Goal: Task Accomplishment & Management: Manage account settings

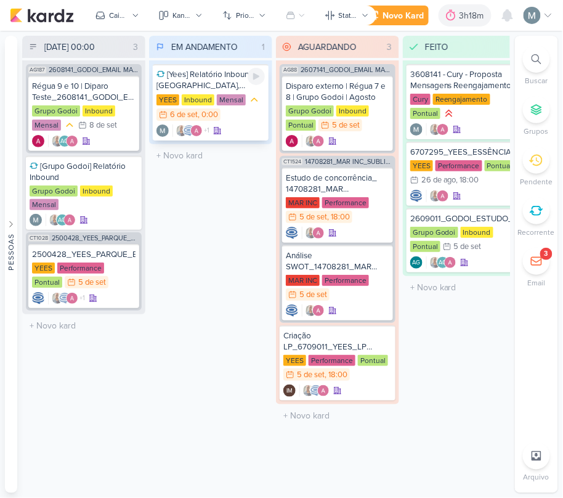
click at [212, 96] on div "Inbound" at bounding box center [198, 99] width 33 height 11
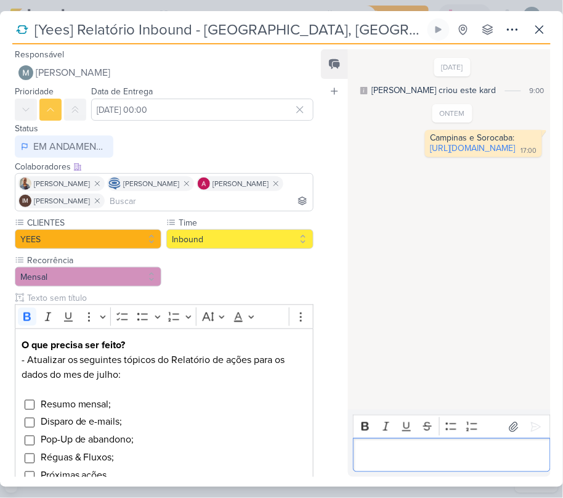
click at [454, 467] on div "Editor editing area: main" at bounding box center [452, 455] width 198 height 34
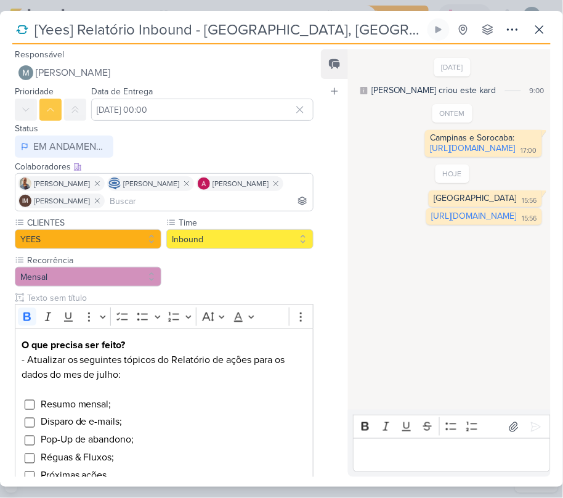
click at [214, 28] on input "[Yees] Relatório Inbound - [GEOGRAPHIC_DATA], [GEOGRAPHIC_DATA] e [GEOGRAPHIC_D…" at bounding box center [228, 29] width 394 height 22
click at [83, 28] on input "[Yees] Relatório Inbound - [GEOGRAPHIC_DATA], [GEOGRAPHIC_DATA] e [GEOGRAPHIC_D…" at bounding box center [228, 29] width 394 height 22
drag, startPoint x: 397, startPoint y: 135, endPoint x: 443, endPoint y: 229, distance: 104.4
click at [443, 229] on div "[DATE] [PERSON_NAME] criou este kard 9:00 ONTEM 17:00" at bounding box center [448, 229] width 201 height 359
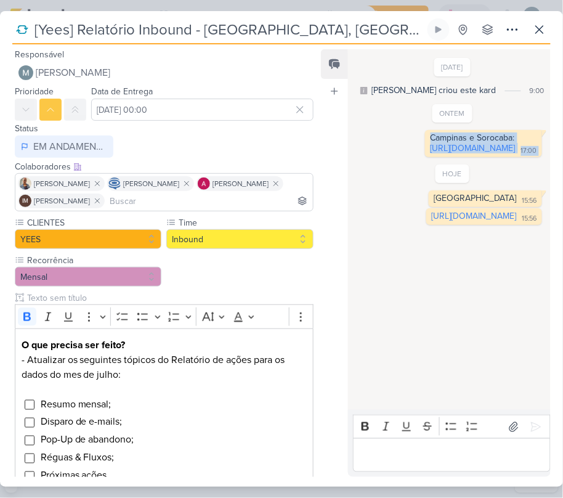
copy div "Campinas e Sorocaba: [URL][DOMAIN_NAME] 17:00 17:00 Deletar"
click at [493, 203] on div "[GEOGRAPHIC_DATA]" at bounding box center [475, 198] width 83 height 10
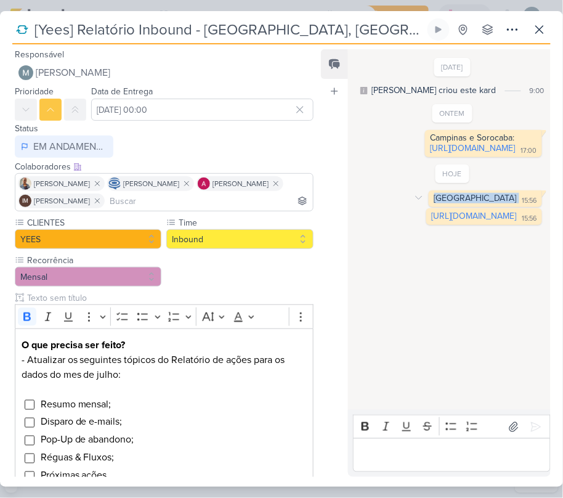
click at [493, 203] on div "[GEOGRAPHIC_DATA]" at bounding box center [475, 198] width 83 height 10
copy div "[GEOGRAPHIC_DATA] 15:56"
drag, startPoint x: 395, startPoint y: 276, endPoint x: 456, endPoint y: 351, distance: 96.4
click at [456, 225] on div "[URL][DOMAIN_NAME] 15:56 15:56" at bounding box center [484, 216] width 116 height 17
copy div "[URL][DOMAIN_NAME]"
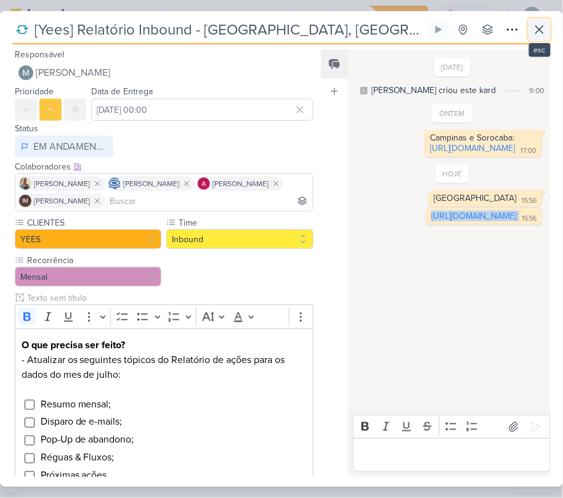
click at [547, 28] on icon at bounding box center [539, 29] width 15 height 15
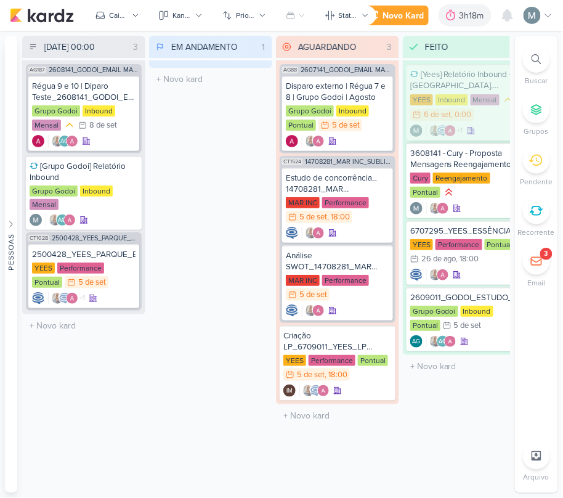
scroll to position [0, 30]
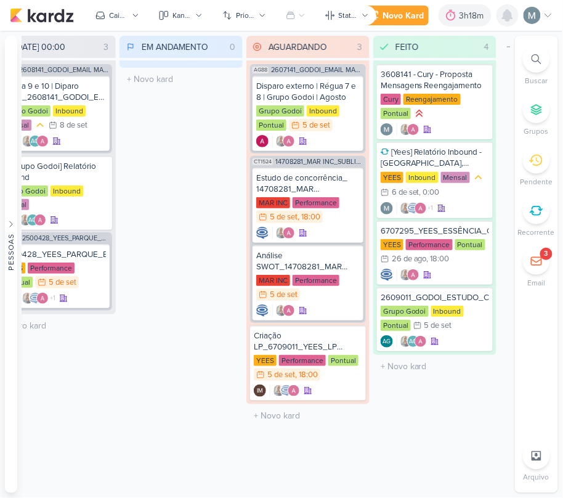
click at [505, 23] on div at bounding box center [507, 15] width 22 height 22
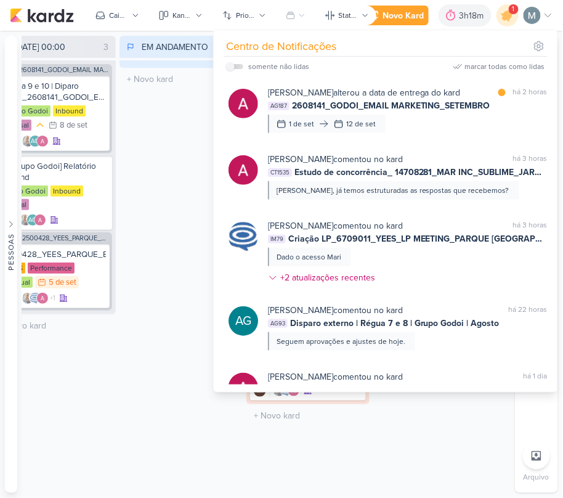
click at [520, 15] on div "Novo Kard Ctrl + k 3h18m Sessão desligada... Hoje 3h18m Semana 0h19m Mês 0h19m …" at bounding box center [456, 15] width 193 height 22
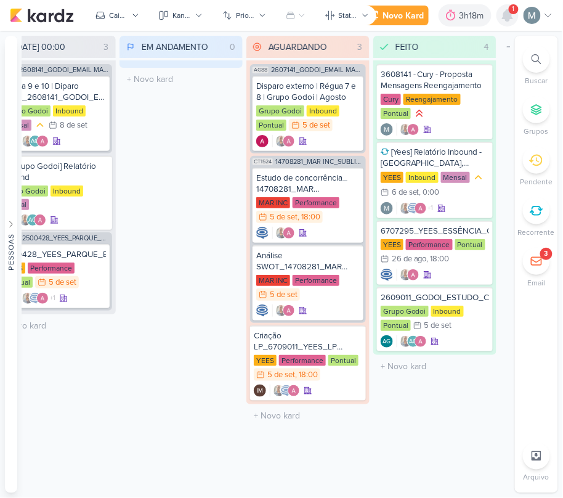
click at [504, 15] on icon at bounding box center [508, 15] width 10 height 11
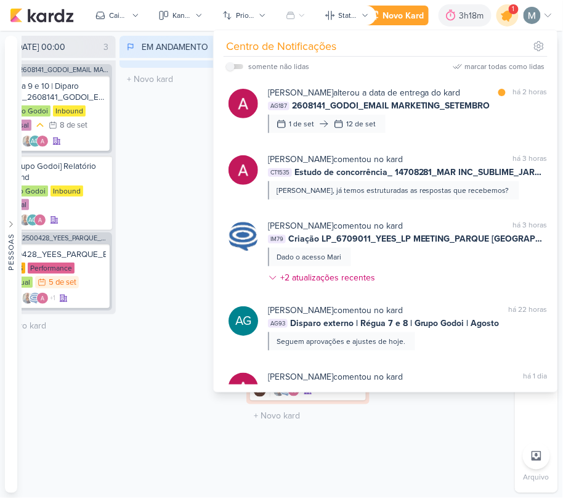
click at [504, 15] on icon at bounding box center [507, 15] width 15 height 15
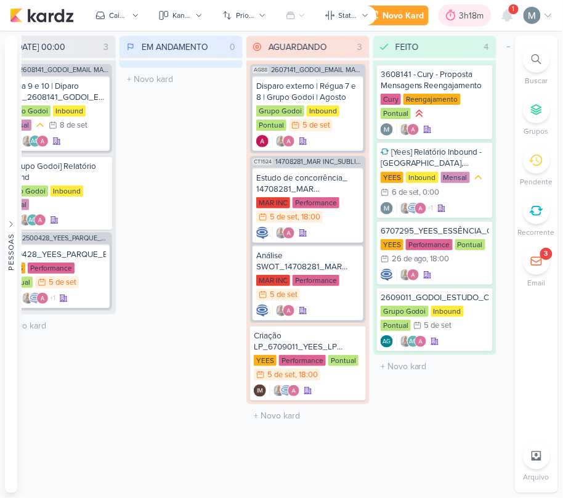
click at [453, 15] on icon at bounding box center [451, 15] width 12 height 12
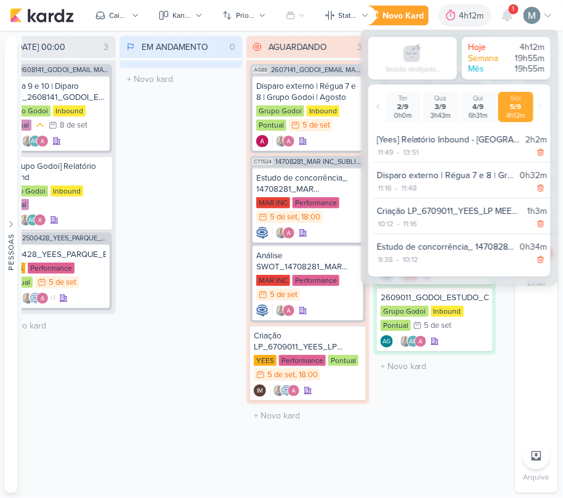
click at [217, 128] on div "EM ANDAMENTO 0 Mover Para Esquerda Mover Para Direita [GEOGRAPHIC_DATA] O títul…" at bounding box center [180, 264] width 123 height 457
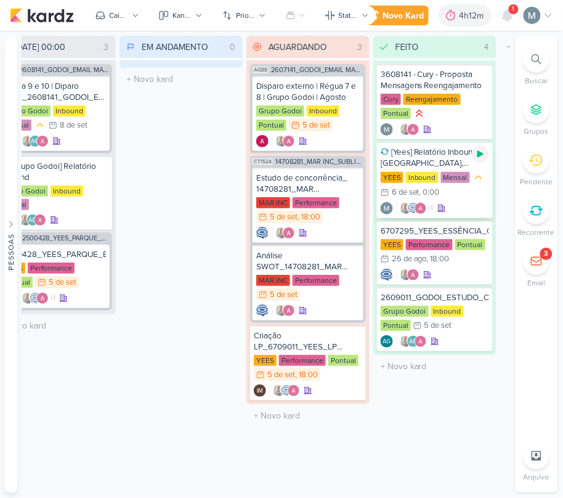
click at [478, 156] on icon at bounding box center [480, 154] width 10 height 10
click at [454, 7] on div at bounding box center [450, 16] width 17 height 20
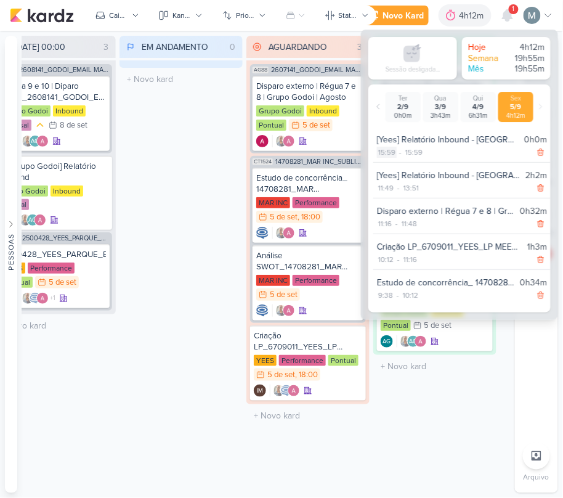
click at [380, 147] on div "15:59" at bounding box center [387, 152] width 20 height 11
select select "15"
select select "59"
click at [382, 164] on select "00 01 02 03 04 05 06 07 08 09 10 11 12 13 14 15 16 17 18 19 20 21 22 23" at bounding box center [386, 167] width 17 height 15
select select "14"
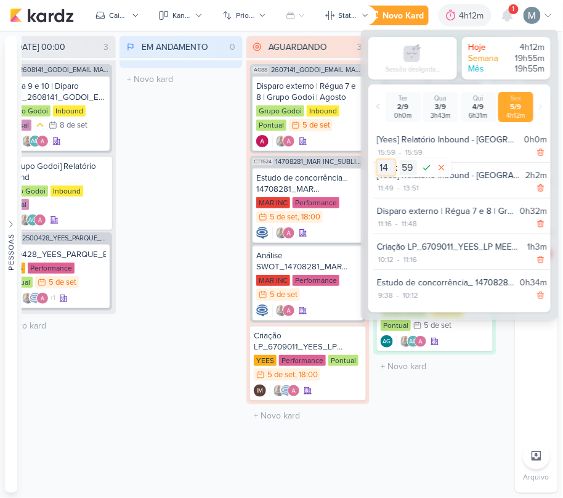
click at [378, 160] on select "00 01 02 03 04 05 06 07 08 09 10 11 12 13 14 15 16 17 18 19 20 21 22 23" at bounding box center [386, 167] width 17 height 15
click at [406, 172] on select "00 01 02 03 04 05 06 07 08 09 10 11 12 13 14 15 16 17 18 19 20 21 22 23 24 25 2…" at bounding box center [408, 167] width 17 height 15
select select "50"
click at [400, 160] on select "00 01 02 03 04 05 06 07 08 09 10 11 12 13 14 15 16 17 18 19 20 21 22 23 24 25 2…" at bounding box center [408, 167] width 17 height 15
click at [431, 168] on icon at bounding box center [426, 167] width 15 height 15
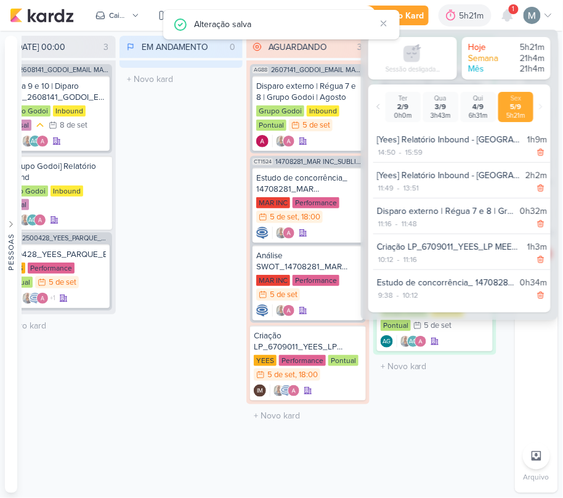
click at [222, 191] on div "EM ANDAMENTO 0 Mover Para Esquerda Mover Para Direita [GEOGRAPHIC_DATA] O títul…" at bounding box center [180, 264] width 123 height 457
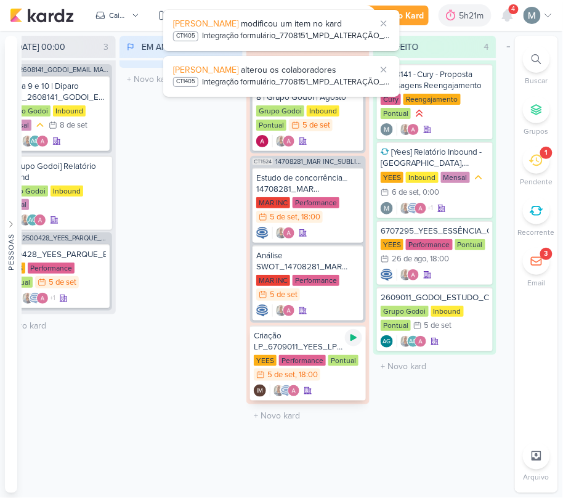
click at [349, 341] on div at bounding box center [353, 337] width 17 height 17
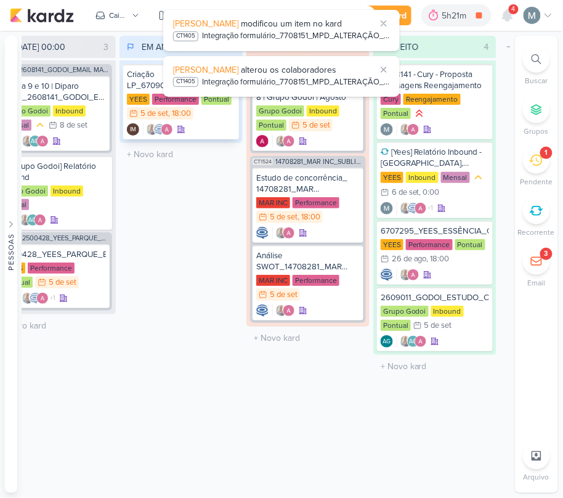
click at [193, 134] on div "IM" at bounding box center [181, 129] width 108 height 12
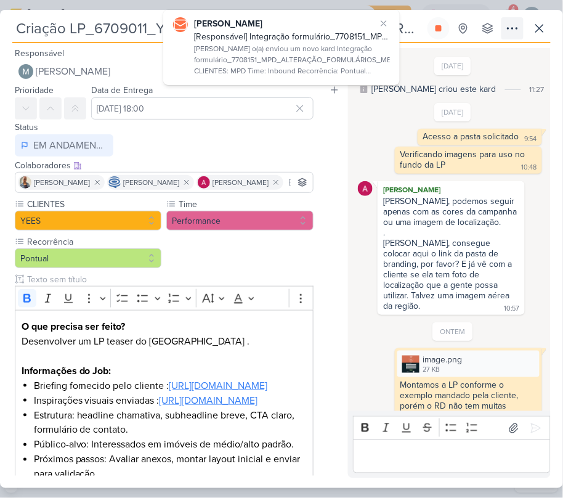
scroll to position [619, 0]
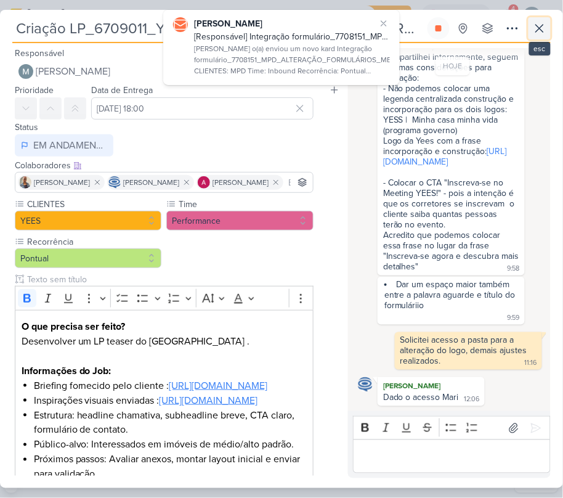
click at [539, 26] on icon at bounding box center [539, 28] width 15 height 15
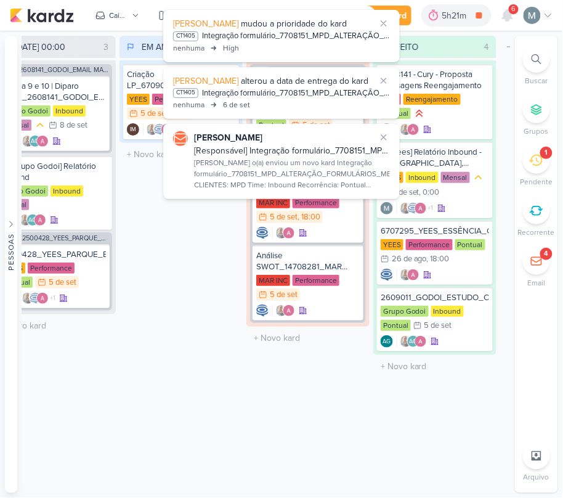
click at [544, 151] on div "1" at bounding box center [546, 153] width 12 height 12
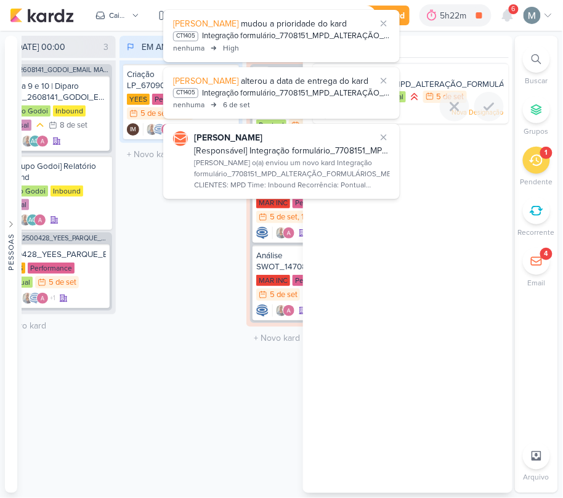
click at [445, 80] on span "Integração formulário_7708151_MPD_ALTERAÇÃO_FORMULÁRIOS_META_ADS" at bounding box center [444, 78] width 252 height 21
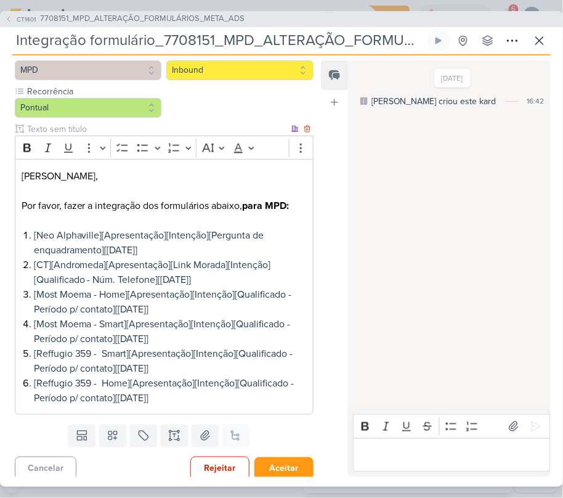
scroll to position [164, 0]
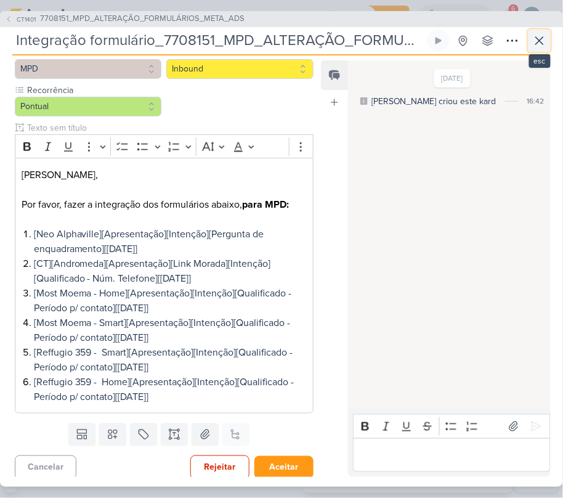
click at [536, 45] on icon at bounding box center [539, 40] width 15 height 15
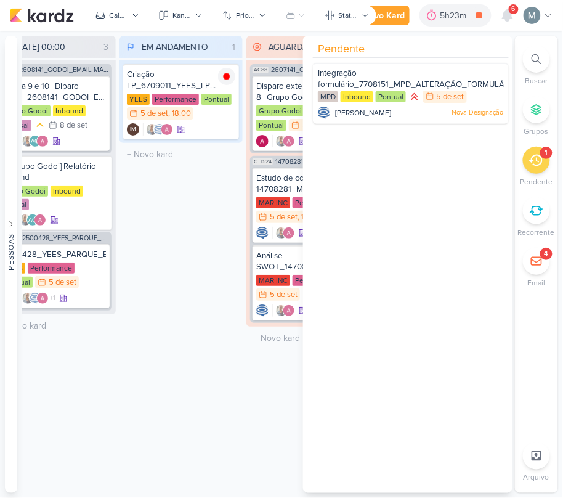
click at [136, 444] on div "EM ANDAMENTO 1 Mover Para Esquerda Mover Para Direita [GEOGRAPHIC_DATA] Criação…" at bounding box center [180, 264] width 123 height 457
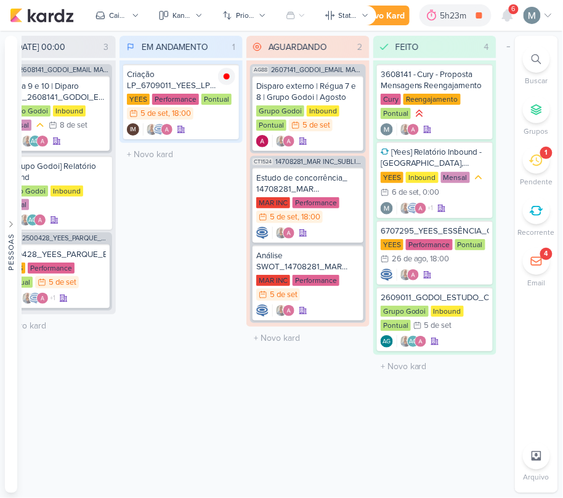
scroll to position [0, 0]
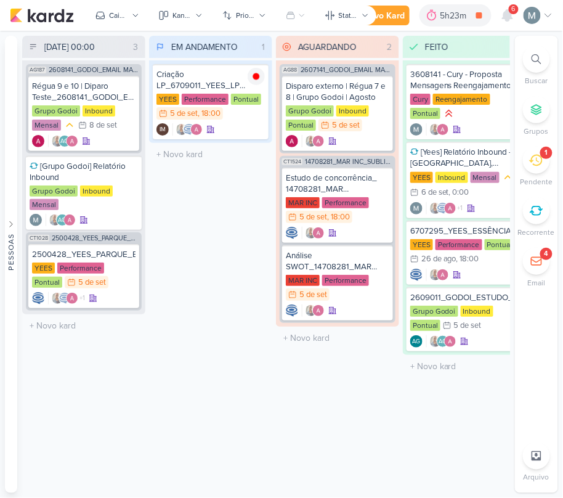
click at [539, 165] on icon at bounding box center [536, 161] width 14 height 12
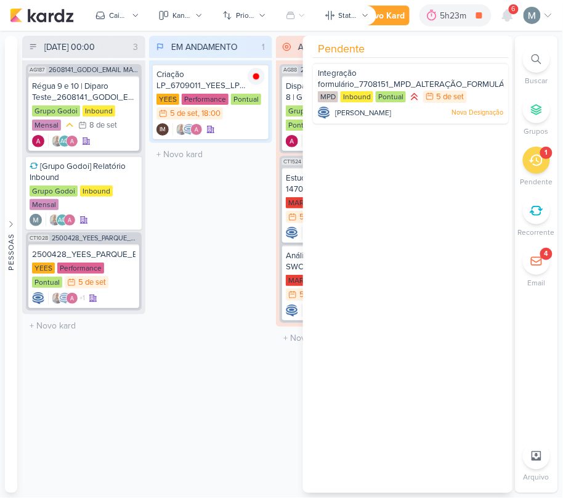
click at [220, 260] on div "EM ANDAMENTO 1 Mover Para Esquerda Mover Para Direita [GEOGRAPHIC_DATA] Criação…" at bounding box center [210, 264] width 123 height 457
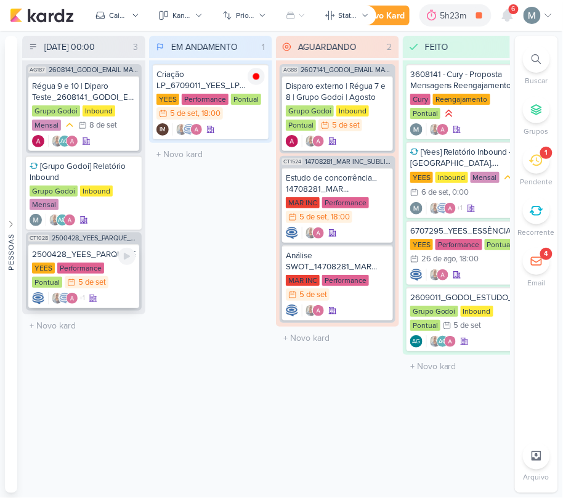
click at [91, 250] on div "2500428_YEES_PARQUE_BUENA_VISTA_AJUSTE_LP" at bounding box center [83, 254] width 103 height 11
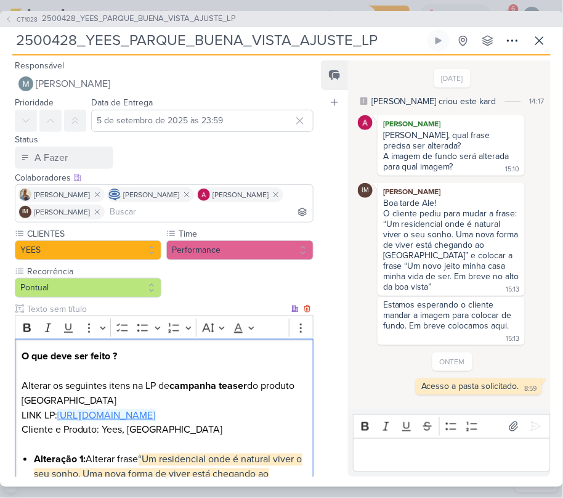
click at [111, 420] on link "[URL][DOMAIN_NAME]" at bounding box center [106, 415] width 99 height 12
click at [100, 414] on link "[URL][DOMAIN_NAME]" at bounding box center [106, 415] width 99 height 12
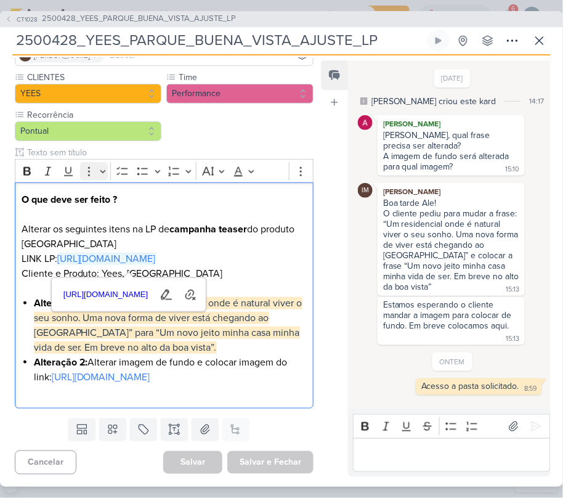
scroll to position [203, 0]
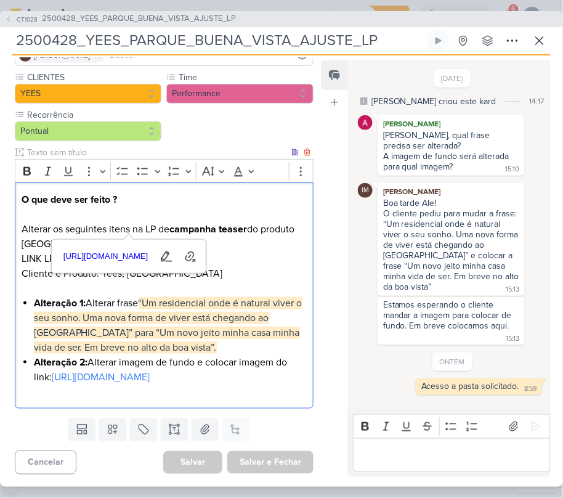
click at [115, 355] on li "Alteração 2: Alterar imagem de fundo e colocar imagem do link: [URL][DOMAIN_NAM…" at bounding box center [170, 370] width 273 height 30
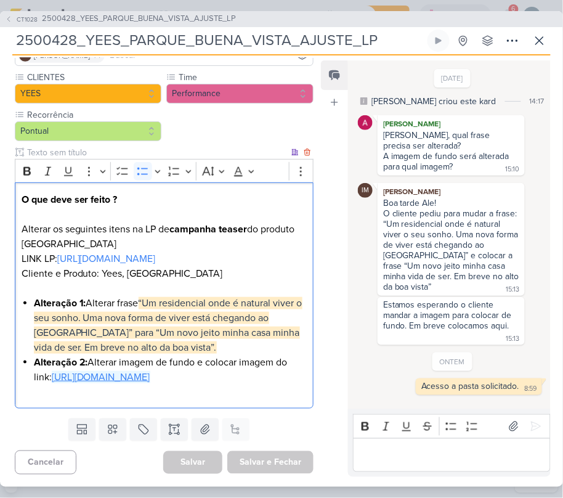
click at [104, 371] on link "[URL][DOMAIN_NAME]" at bounding box center [101, 377] width 99 height 12
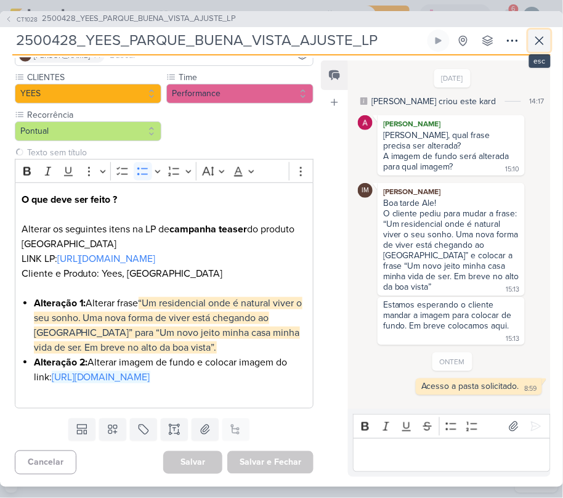
click at [539, 38] on icon at bounding box center [539, 40] width 15 height 15
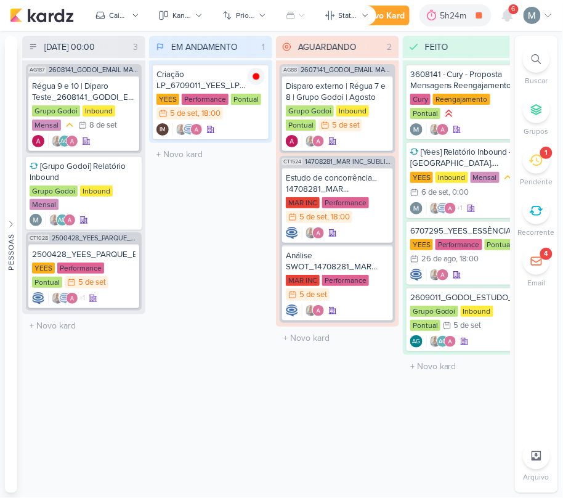
click at [518, 25] on div "6" at bounding box center [507, 15] width 22 height 22
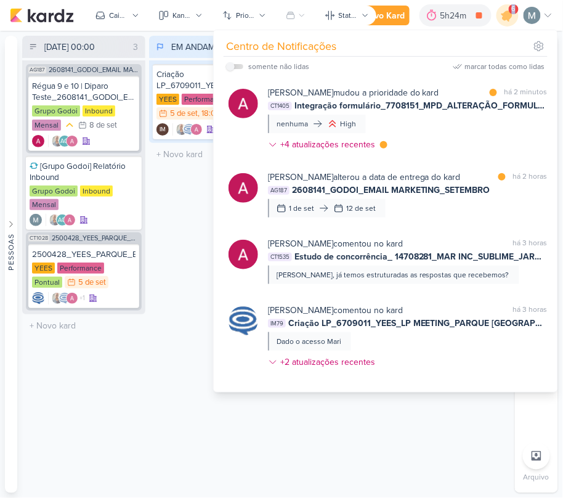
click at [517, 25] on div "6" at bounding box center [507, 15] width 22 height 22
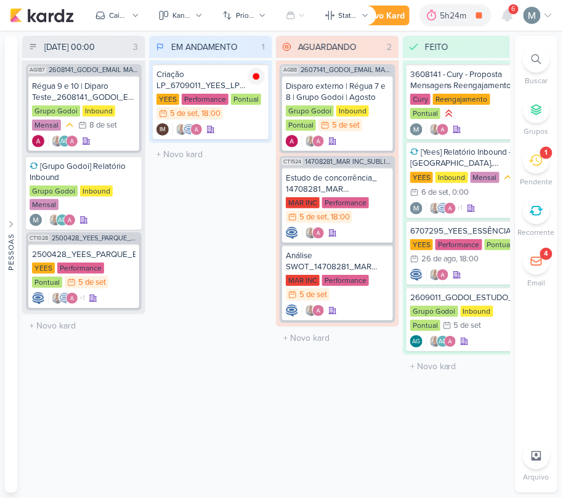
click at [516, 25] on div "6" at bounding box center [507, 15] width 22 height 22
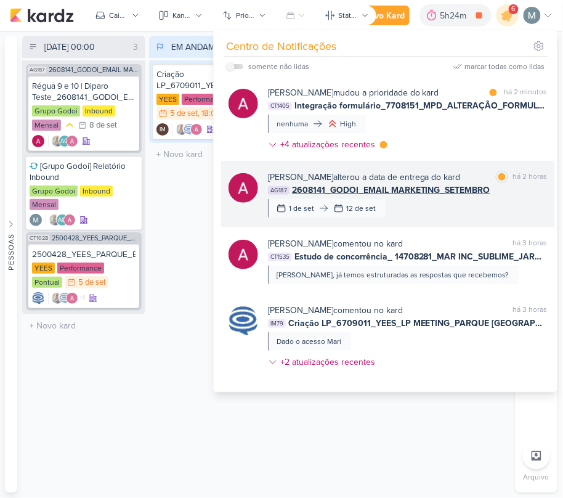
click at [454, 179] on div "[PERSON_NAME] alterou a data de entrega do kard" at bounding box center [364, 177] width 193 height 13
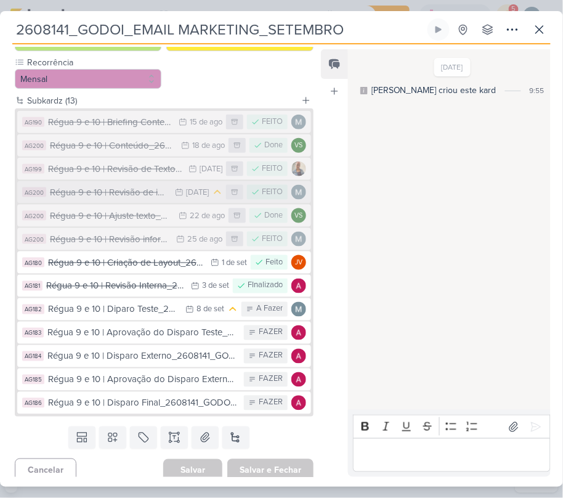
scroll to position [206, 0]
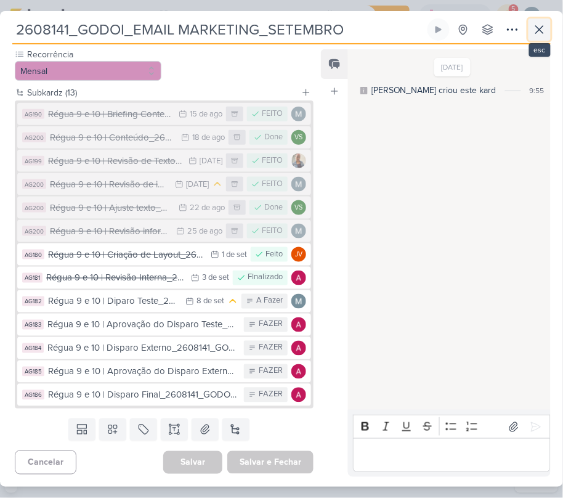
click at [545, 27] on icon at bounding box center [539, 29] width 15 height 15
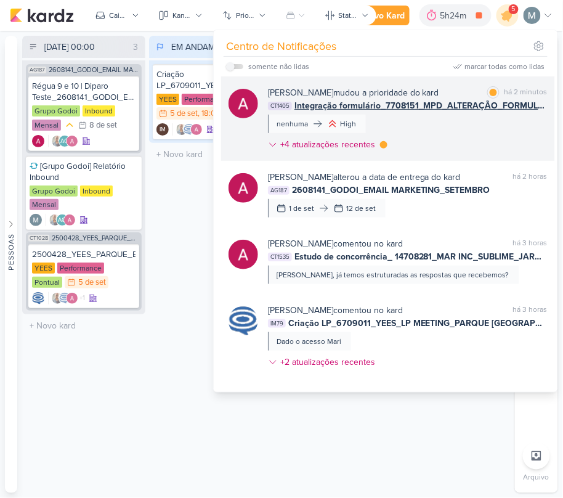
click at [400, 131] on div "[PERSON_NAME] mudou a prioridade do kard marcar como lida há 2 minutos CT1405 I…" at bounding box center [408, 121] width 280 height 70
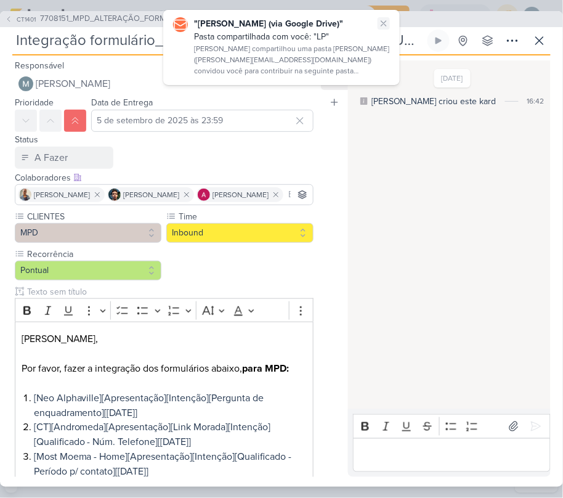
click at [378, 26] on button at bounding box center [384, 23] width 12 height 12
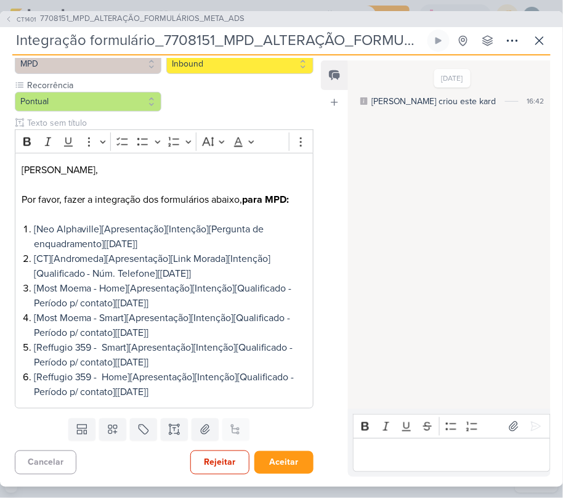
scroll to position [171, 0]
click at [542, 37] on icon at bounding box center [539, 40] width 15 height 15
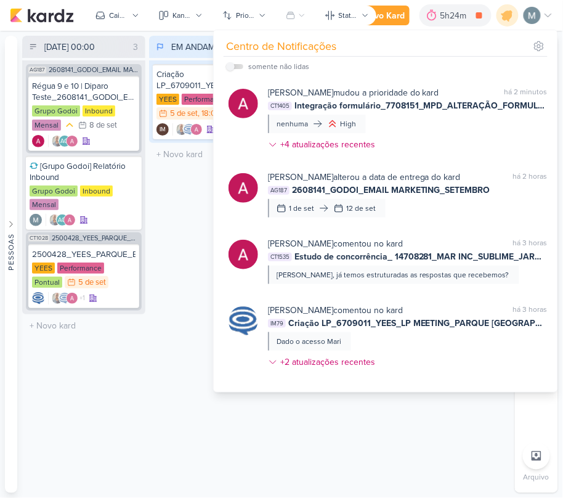
click at [187, 196] on div "EM ANDAMENTO 1 Mover Para Esquerda Mover Para Direita [GEOGRAPHIC_DATA] Criação…" at bounding box center [210, 264] width 123 height 457
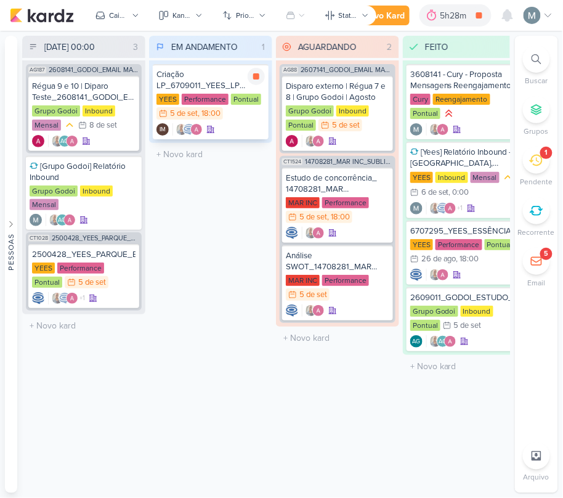
click at [201, 119] on div "YEES Performance Pontual 5/9 [DATE] 18:00" at bounding box center [210, 107] width 108 height 27
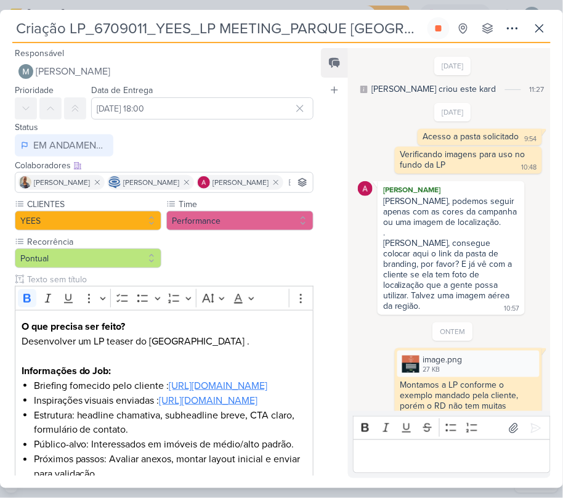
scroll to position [619, 0]
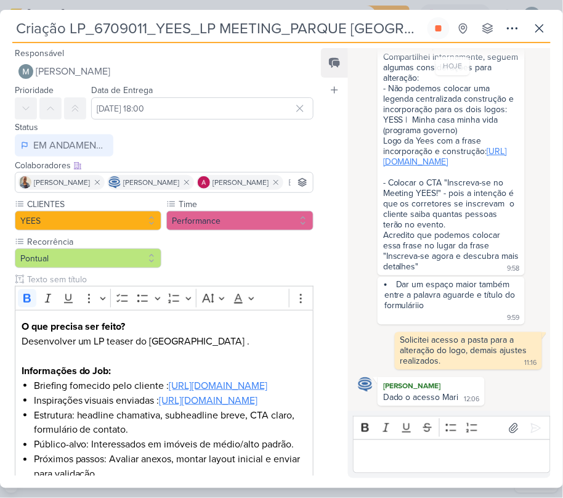
click at [450, 156] on link "[URL][DOMAIN_NAME]" at bounding box center [445, 156] width 124 height 21
click at [400, 151] on link "[URL][DOMAIN_NAME]" at bounding box center [445, 156] width 124 height 21
click at [436, 439] on div "Editor editing area: main" at bounding box center [452, 456] width 198 height 34
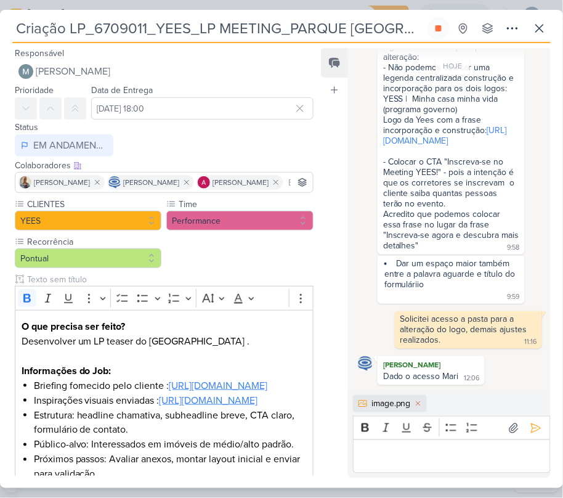
scroll to position [639, 0]
click at [456, 467] on div "Editor editing area: main" at bounding box center [452, 456] width 198 height 34
click at [420, 456] on p "Segue" at bounding box center [452, 456] width 185 height 15
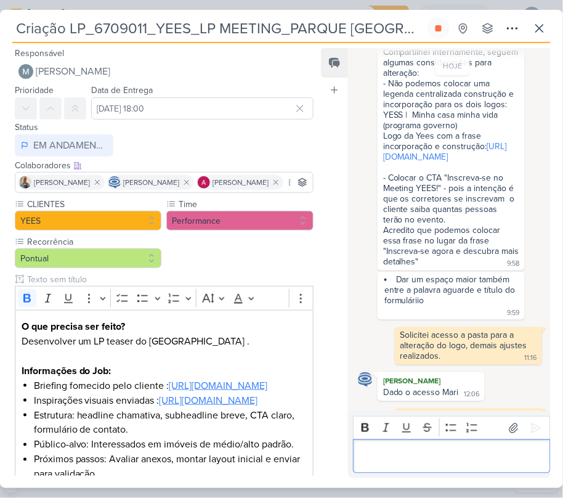
scroll to position [519, 0]
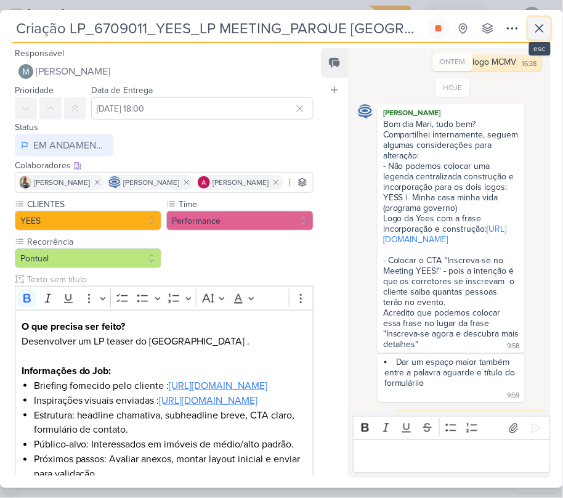
click at [542, 28] on icon at bounding box center [539, 28] width 15 height 15
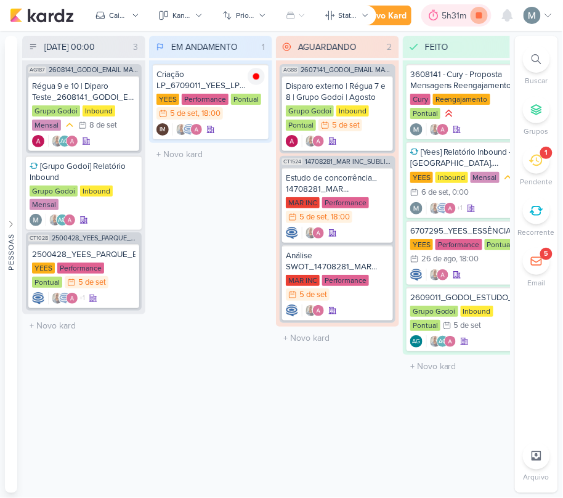
click at [483, 10] on icon at bounding box center [479, 15] width 17 height 17
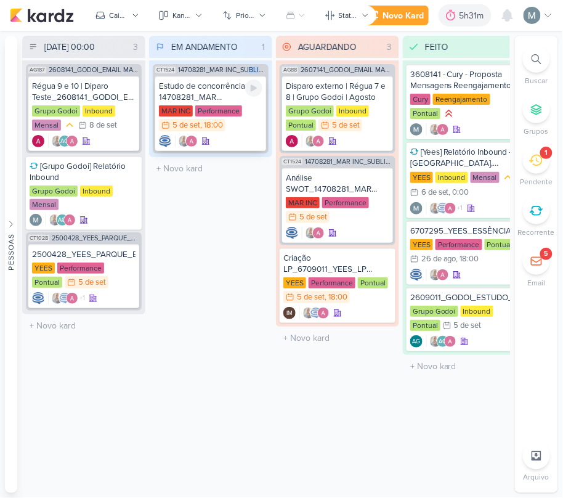
drag, startPoint x: 259, startPoint y: 70, endPoint x: 260, endPoint y: 94, distance: 23.4
click at [260, 94] on div "CT1524 14708281_MAR INC_SUBLIME_JARDINS_PLANEJAMENTO ESTRATÉGICO Estudo de conc…" at bounding box center [211, 108] width 116 height 89
click at [254, 92] on icon at bounding box center [254, 88] width 10 height 10
click at [224, 281] on div "EM ANDAMENTO 1 Mover Para Esquerda Mover Para Direita [GEOGRAPHIC_DATA] CT1524 …" at bounding box center [210, 264] width 123 height 457
click at [83, 252] on div "2500428_YEES_PARQUE_BUENA_VISTA_AJUSTE_LP" at bounding box center [83, 254] width 103 height 11
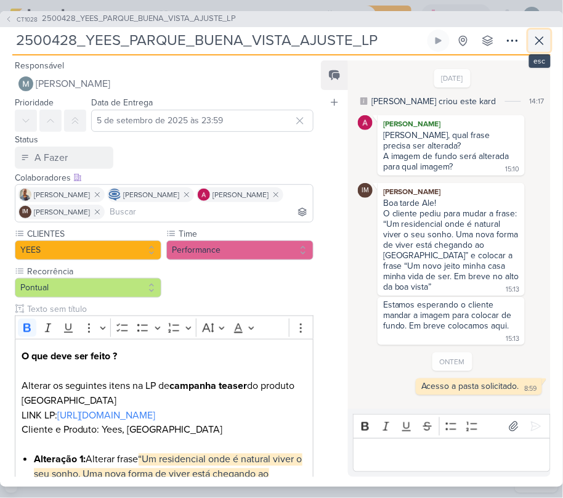
click at [542, 46] on icon at bounding box center [539, 40] width 15 height 15
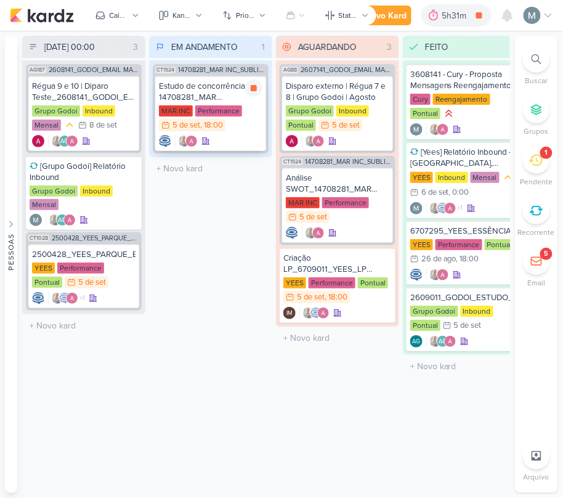
click at [171, 94] on div "Estudo de concorrência_ 14708281_MAR INC_SUBLIME_JARDINS_PLANEJAMENTO ESTRATÉGI…" at bounding box center [210, 92] width 103 height 22
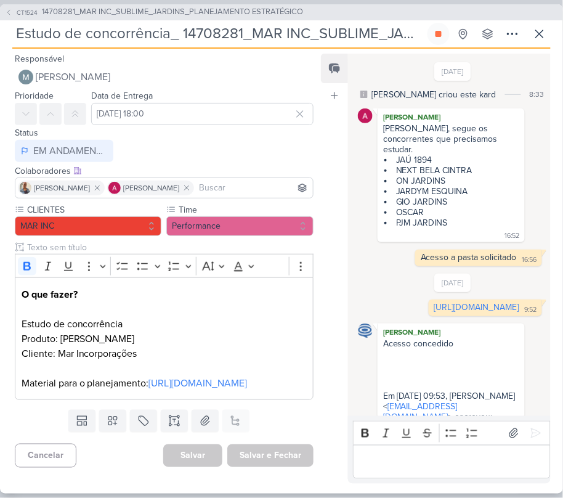
scroll to position [390, 0]
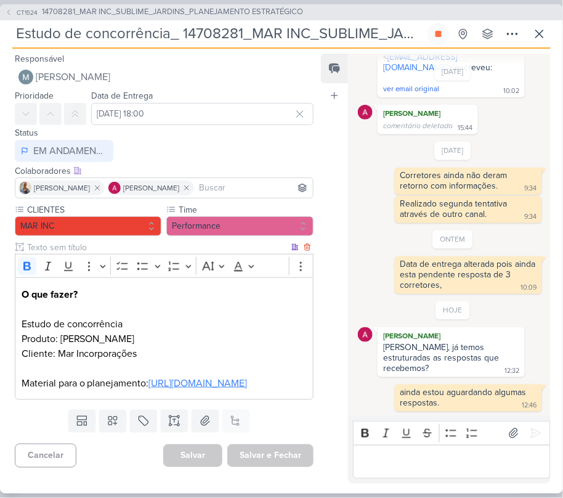
click at [195, 389] on link "[URL][DOMAIN_NAME]" at bounding box center [198, 383] width 99 height 12
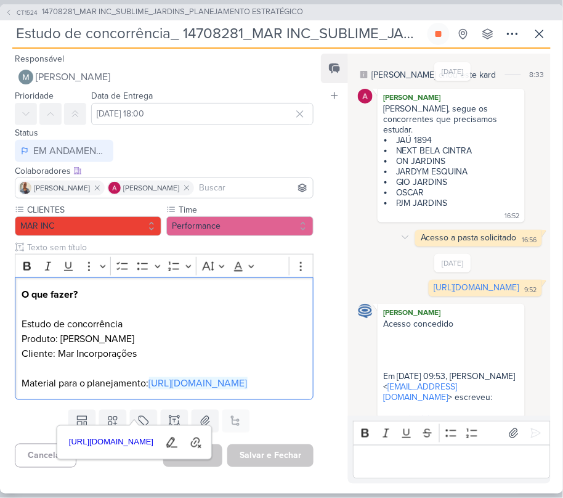
scroll to position [0, 0]
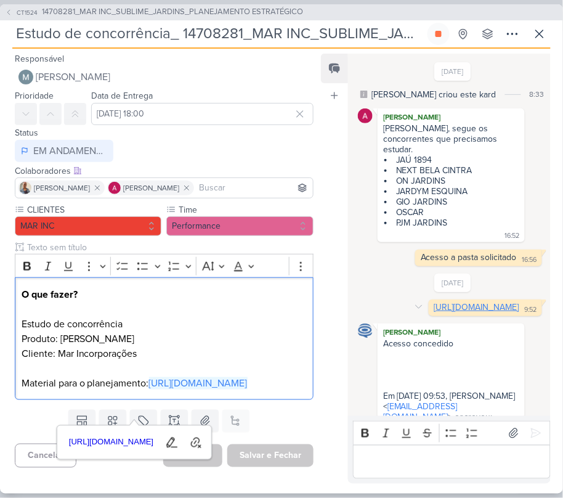
click at [448, 303] on link "[URL][DOMAIN_NAME]" at bounding box center [476, 307] width 85 height 10
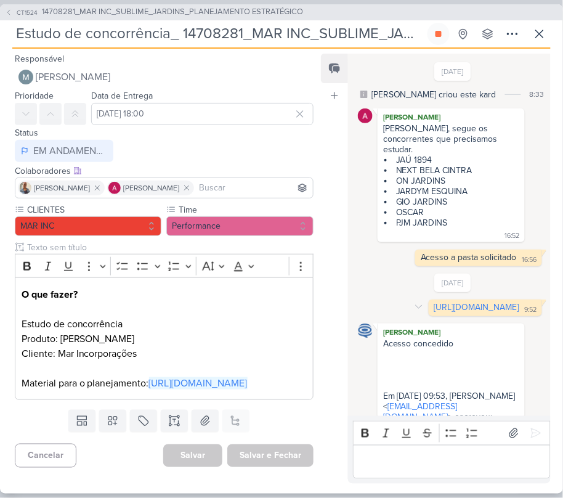
click at [386, 316] on div "[URL][DOMAIN_NAME] 9:52 9:52 [GEOGRAPHIC_DATA]" at bounding box center [452, 307] width 189 height 17
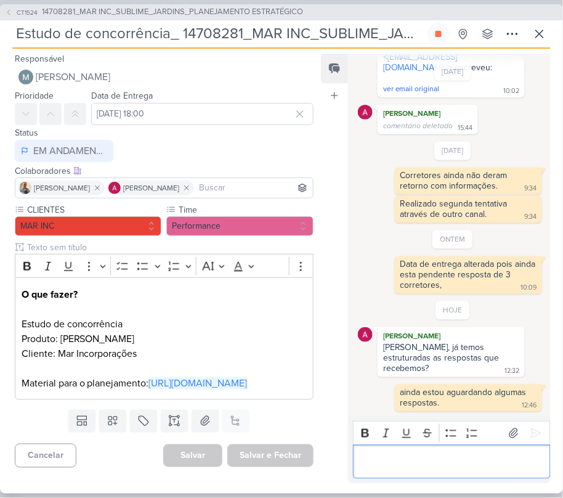
click at [435, 451] on div "Editor editing area: main" at bounding box center [452, 462] width 198 height 34
click at [450, 458] on p "respostas pendenter preenchidas, a" at bounding box center [452, 461] width 185 height 15
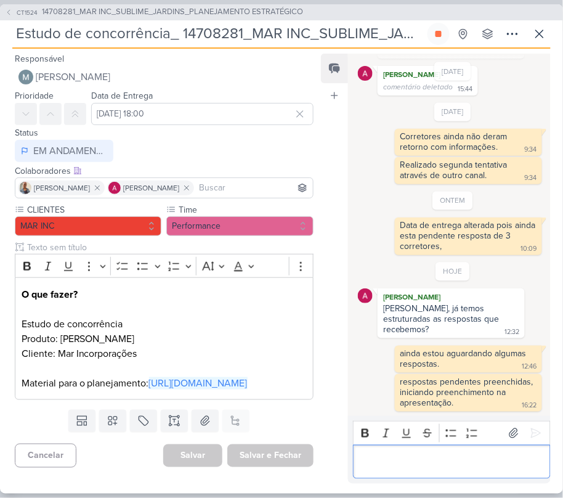
scroll to position [429, 0]
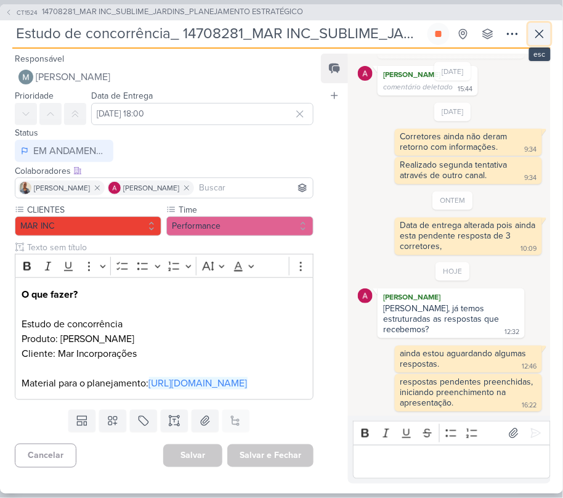
click at [536, 32] on icon at bounding box center [539, 33] width 15 height 15
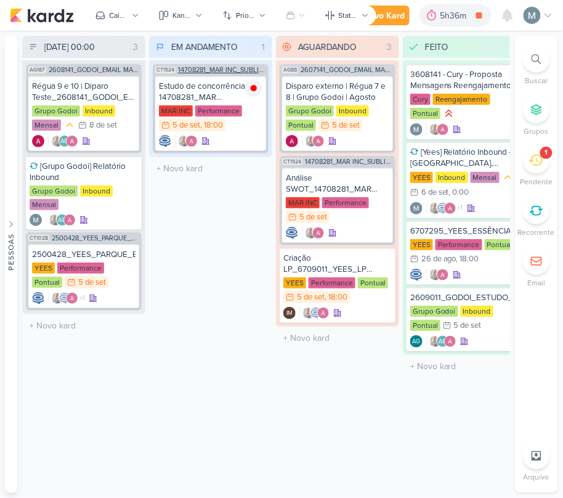
click at [239, 67] on span "14708281_MAR INC_SUBLIME_JARDINS_PLANEJAMENTO ESTRATÉGICO" at bounding box center [222, 70] width 88 height 7
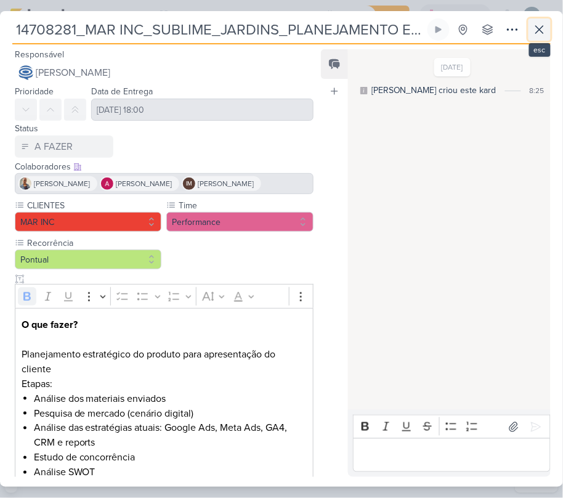
click at [532, 30] on icon at bounding box center [539, 29] width 15 height 15
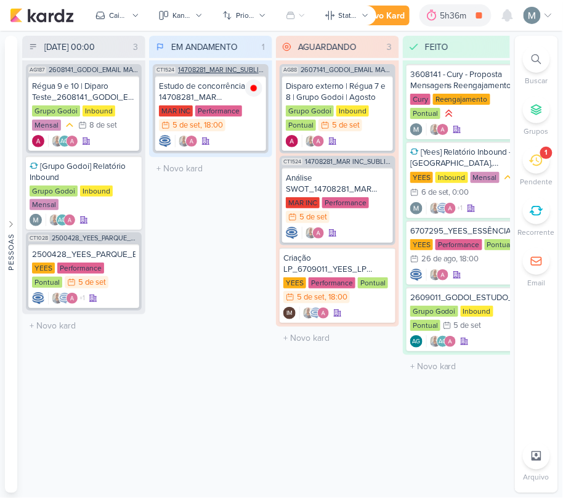
click at [217, 67] on span "14708281_MAR INC_SUBLIME_JARDINS_PLANEJAMENTO ESTRATÉGICO" at bounding box center [222, 70] width 88 height 7
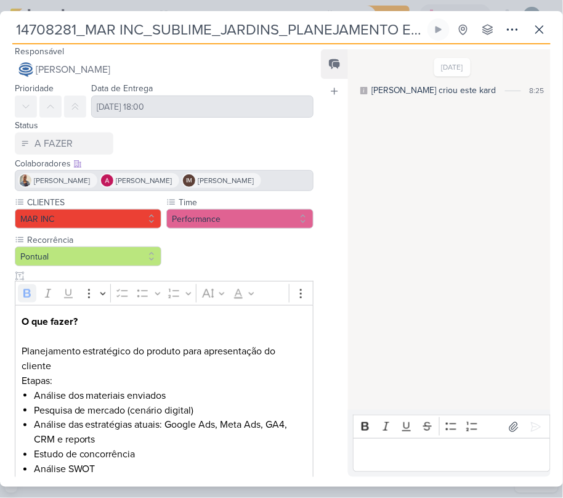
scroll to position [0, 0]
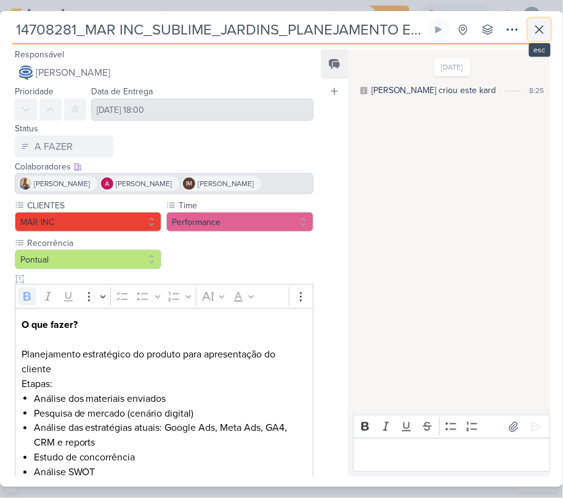
click at [535, 36] on icon at bounding box center [539, 29] width 15 height 15
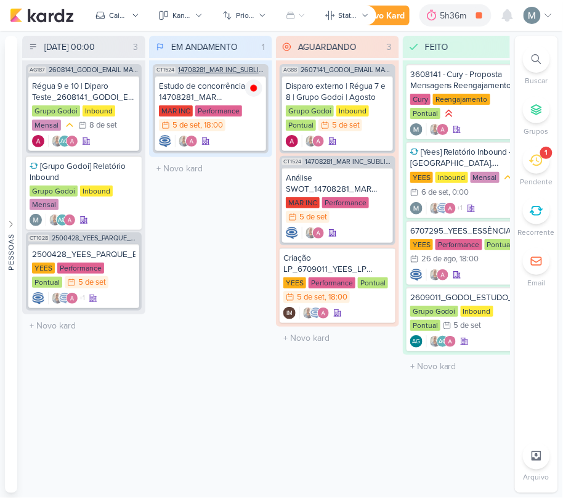
click at [203, 69] on span "14708281_MAR INC_SUBLIME_JARDINS_PLANEJAMENTO ESTRATÉGICO" at bounding box center [222, 70] width 88 height 7
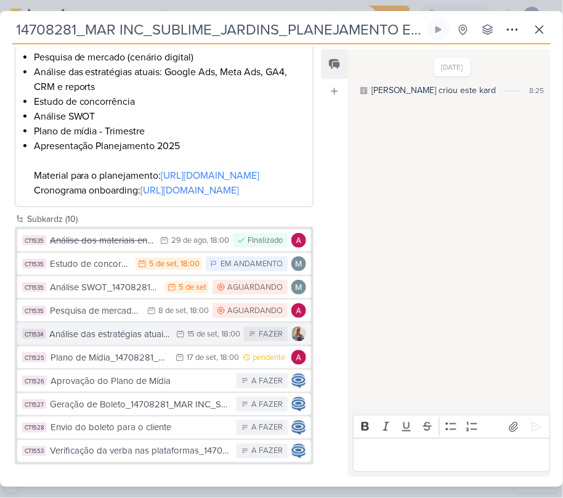
scroll to position [431, 0]
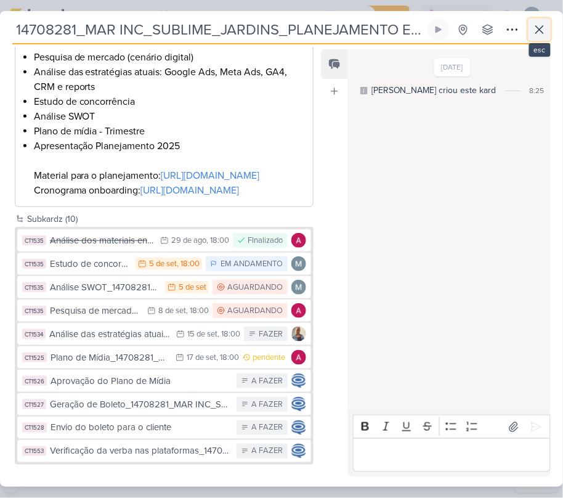
click at [540, 21] on button at bounding box center [539, 29] width 22 height 22
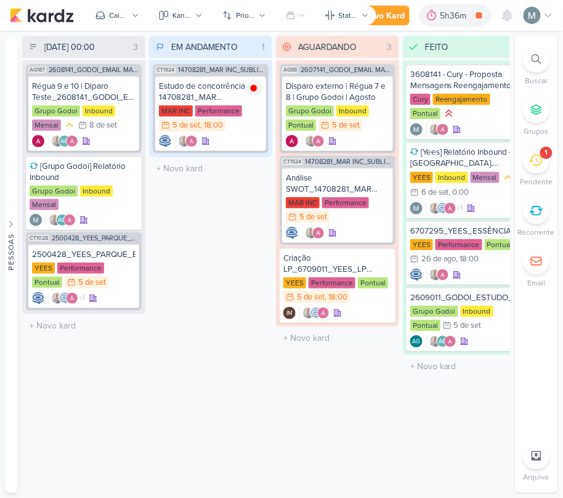
click at [533, 153] on icon at bounding box center [536, 160] width 14 height 14
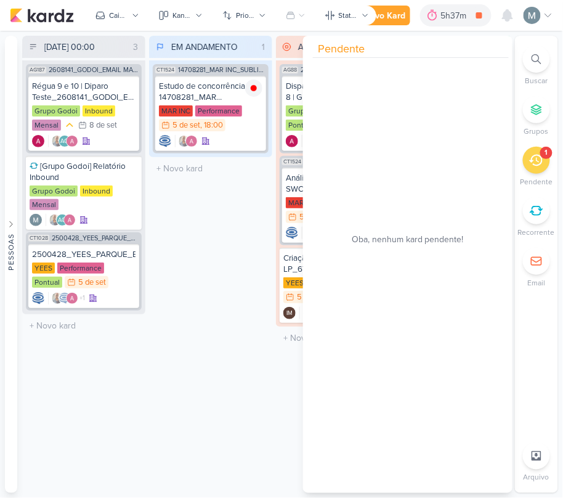
click at [259, 220] on div "EM ANDAMENTO 1 Mover Para Esquerda Mover Para Direita [GEOGRAPHIC_DATA] CT1524 …" at bounding box center [210, 264] width 123 height 457
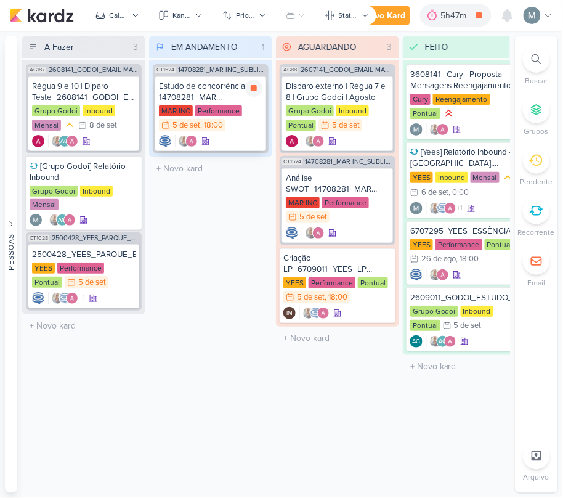
click at [211, 126] on div ", 18:00" at bounding box center [211, 125] width 23 height 8
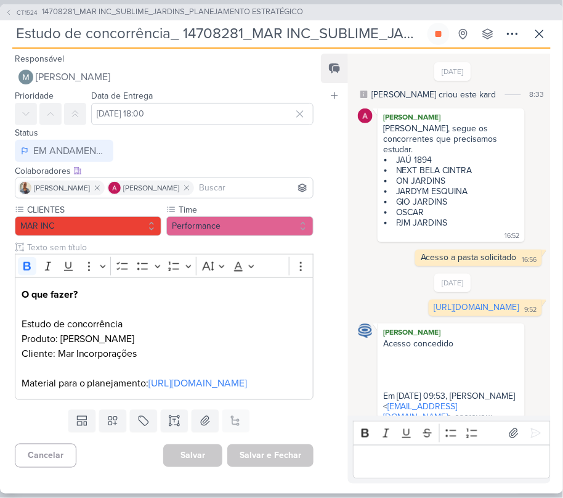
scroll to position [429, 0]
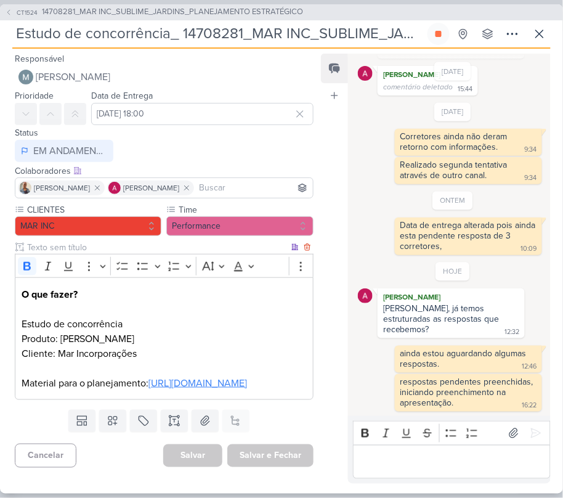
click at [149, 389] on link "[URL][DOMAIN_NAME]" at bounding box center [198, 383] width 99 height 12
